Goal: Navigation & Orientation: Find specific page/section

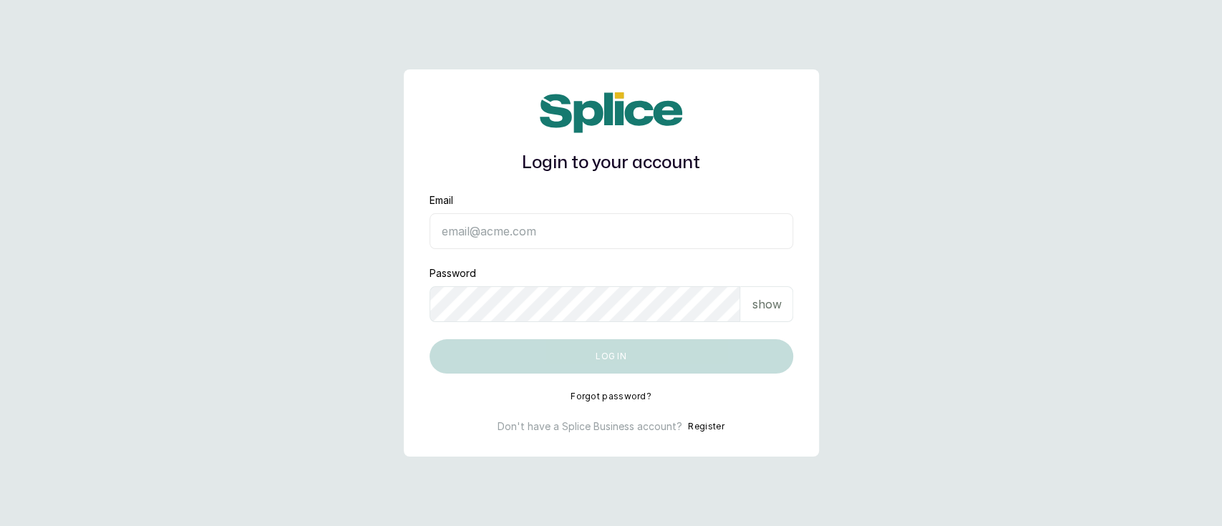
type input "[EMAIL_ADDRESS][DOMAIN_NAME]"
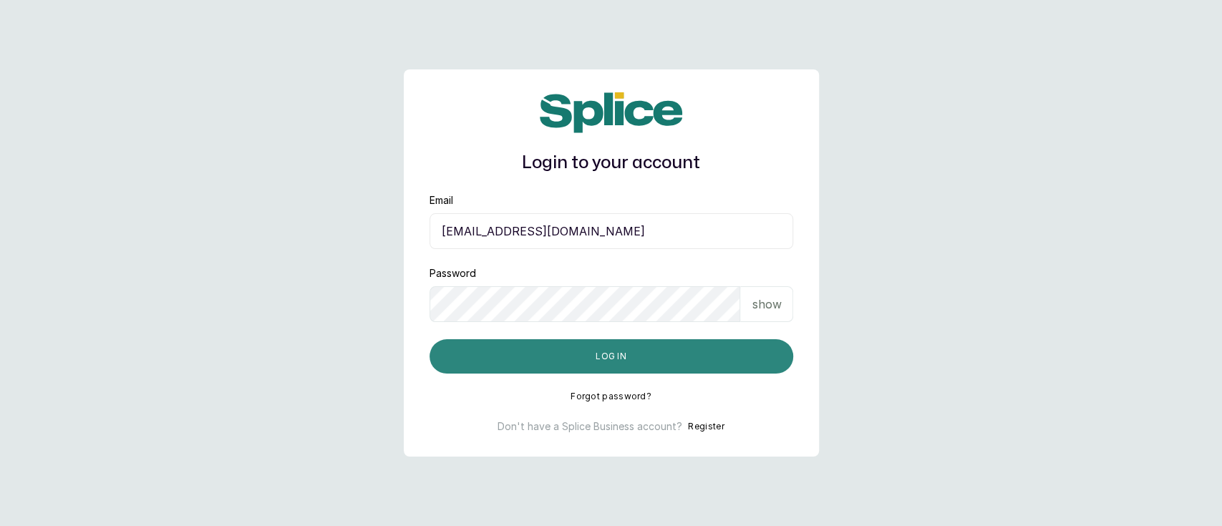
click at [588, 359] on button "Log in" at bounding box center [611, 356] width 364 height 34
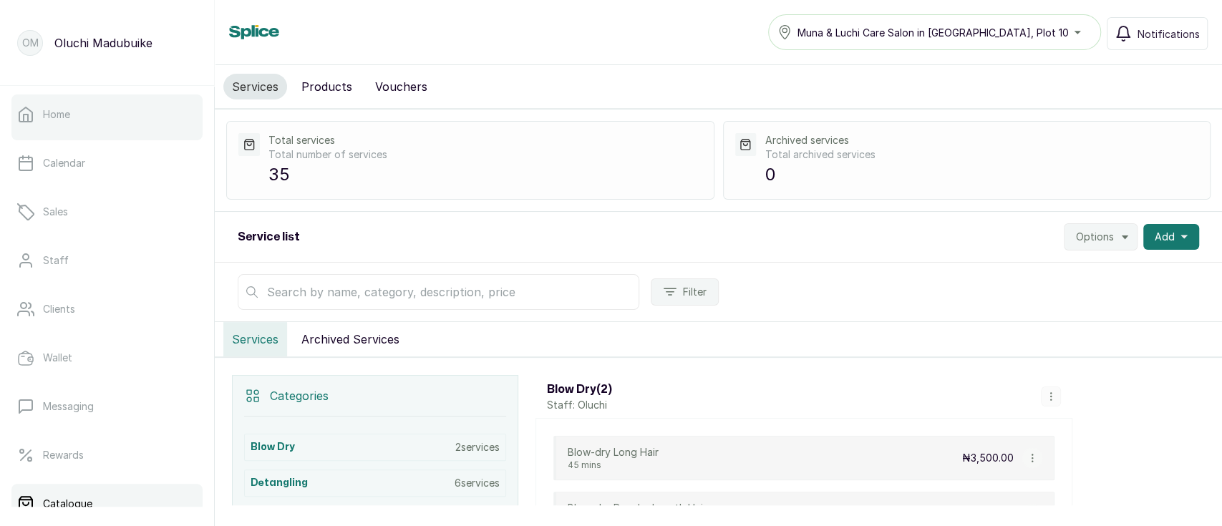
click at [75, 120] on link "Home" at bounding box center [106, 114] width 191 height 40
